Goal: Register for event/course

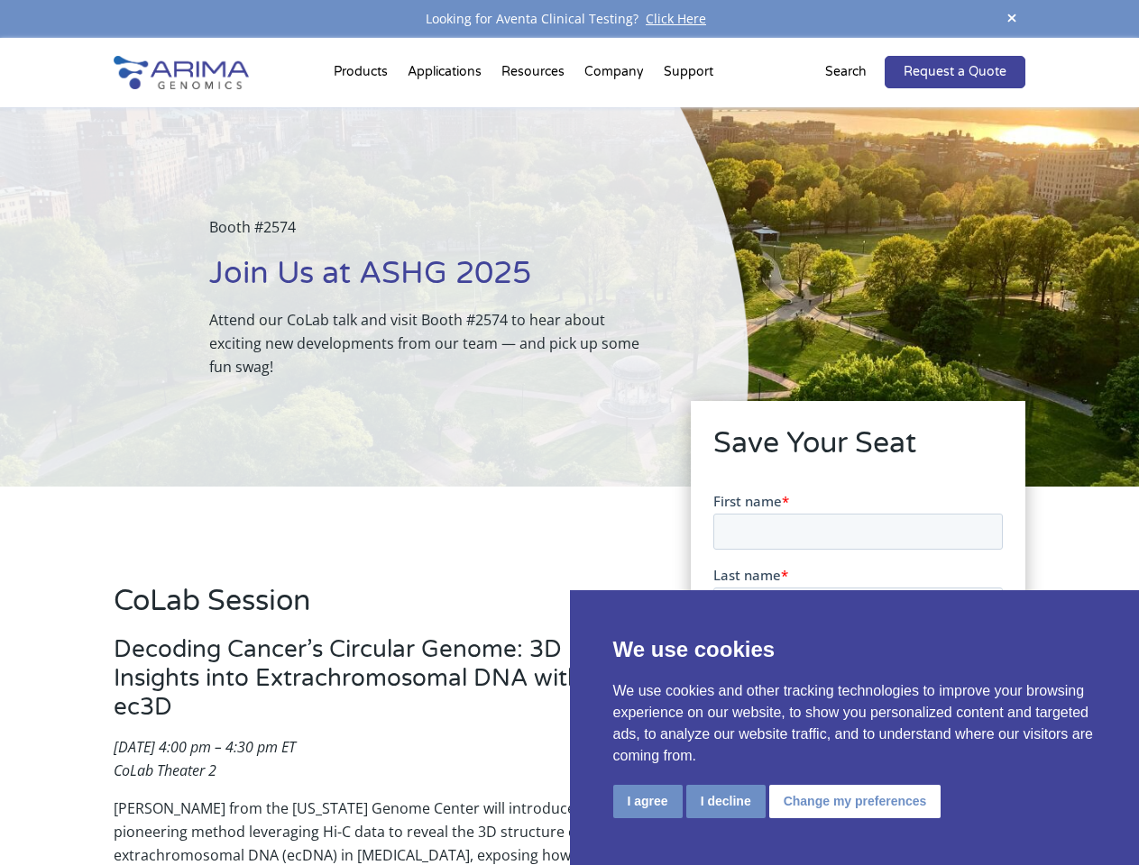
click at [569, 433] on div "Booth #2574 Join Us at ASHG 2025 Attend our CoLab talk and visit Booth #2574 to…" at bounding box center [374, 297] width 748 height 380
click at [647, 801] on button "I agree" at bounding box center [647, 801] width 69 height 33
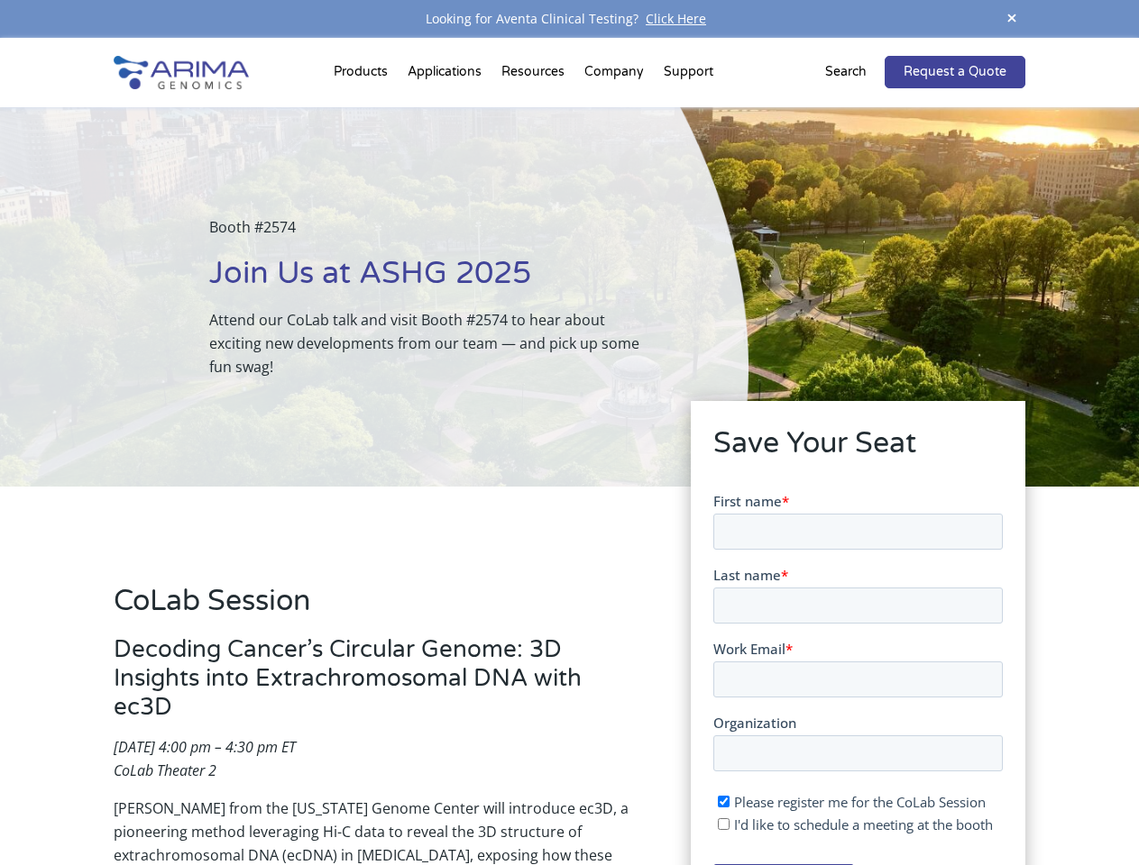
click at [724, 824] on input "I'd like to schedule a meeting at the booth" at bounding box center [723, 824] width 12 height 12
click at [851, 824] on span "I'd like to schedule a meeting at the booth" at bounding box center [862, 824] width 259 height 18
click at [728, 824] on input "I'd like to schedule a meeting at the booth" at bounding box center [723, 824] width 12 height 12
checkbox input "false"
click at [1012, 19] on span at bounding box center [1011, 19] width 27 height 24
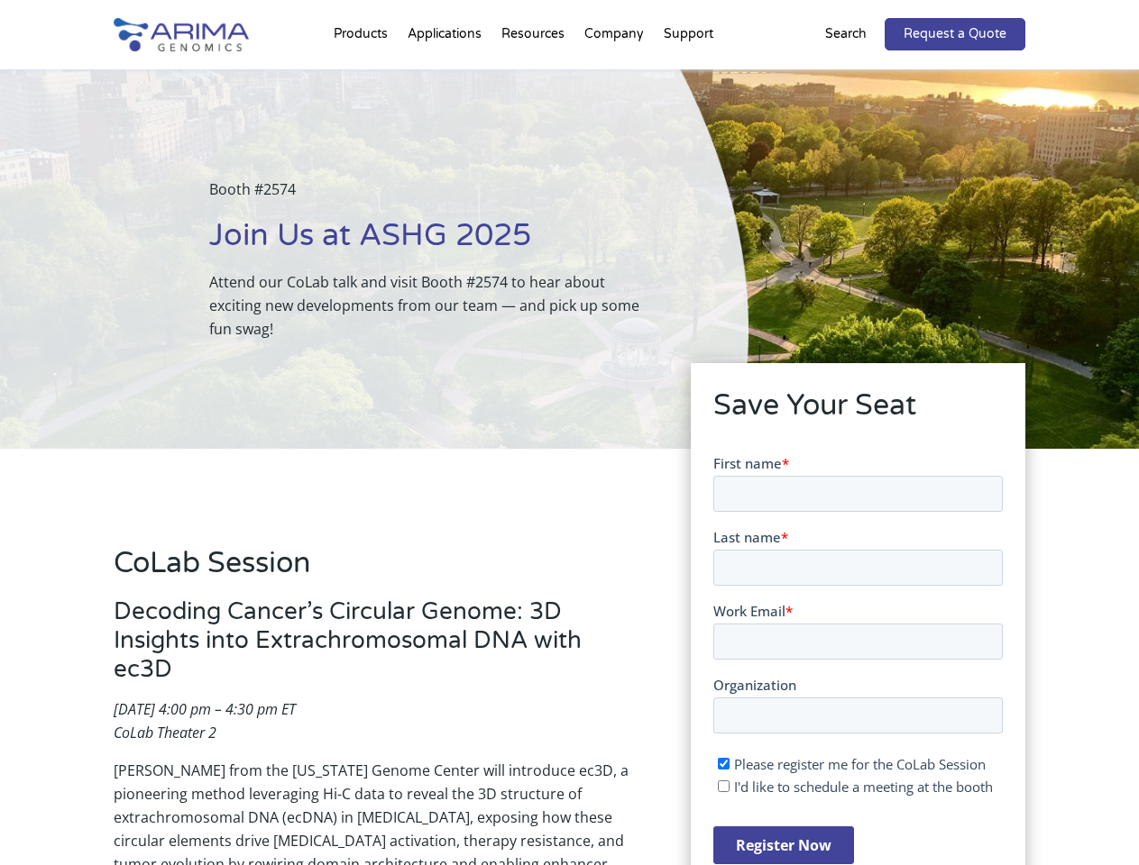
click at [363, 76] on div "Booth #2574 Join Us at ASHG 2025 Attend our CoLab talk and visit Booth #2574 to…" at bounding box center [374, 259] width 748 height 380
click at [535, 76] on div "Booth #2574 Join Us at ASHG 2025 Attend our CoLab talk and visit Booth #2574 to…" at bounding box center [374, 259] width 748 height 380
click at [615, 76] on div "Booth #2574 Join Us at ASHG 2025 Attend our CoLab talk and visit Booth #2574 to…" at bounding box center [374, 259] width 748 height 380
click at [688, 76] on div "Booth #2574 Join Us at ASHG 2025 Attend our CoLab talk and visit Booth #2574 to…" at bounding box center [374, 259] width 748 height 380
